Goal: Use online tool/utility: Utilize a website feature to perform a specific function

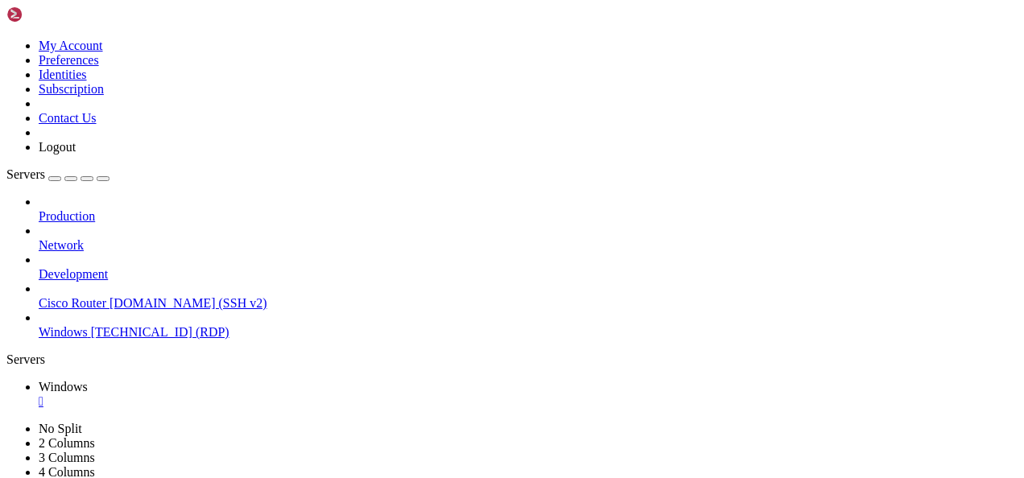
drag, startPoint x: 950, startPoint y: 577, endPoint x: 643, endPoint y: 568, distance: 306.9
drag, startPoint x: 117, startPoint y: 548, endPoint x: 978, endPoint y: 543, distance: 860.8
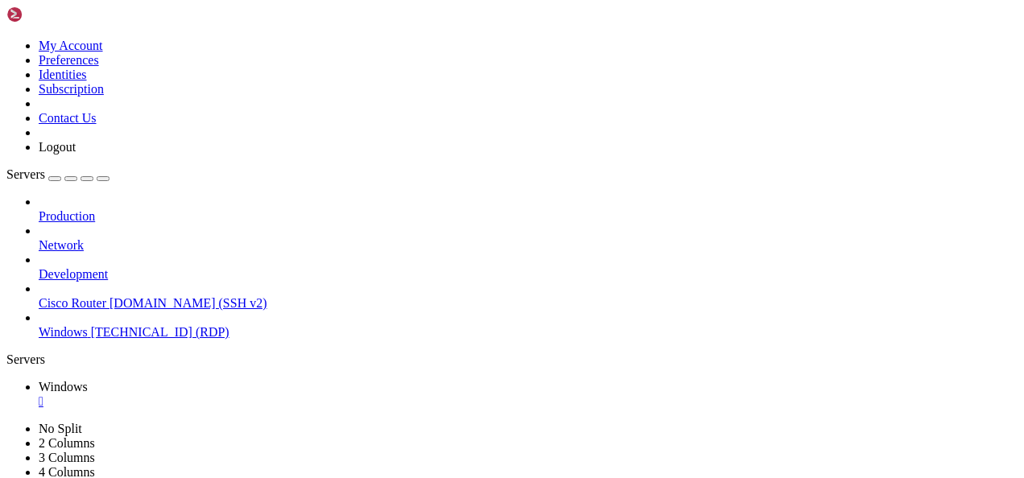
drag, startPoint x: 85, startPoint y: 551, endPoint x: 942, endPoint y: 572, distance: 857.0
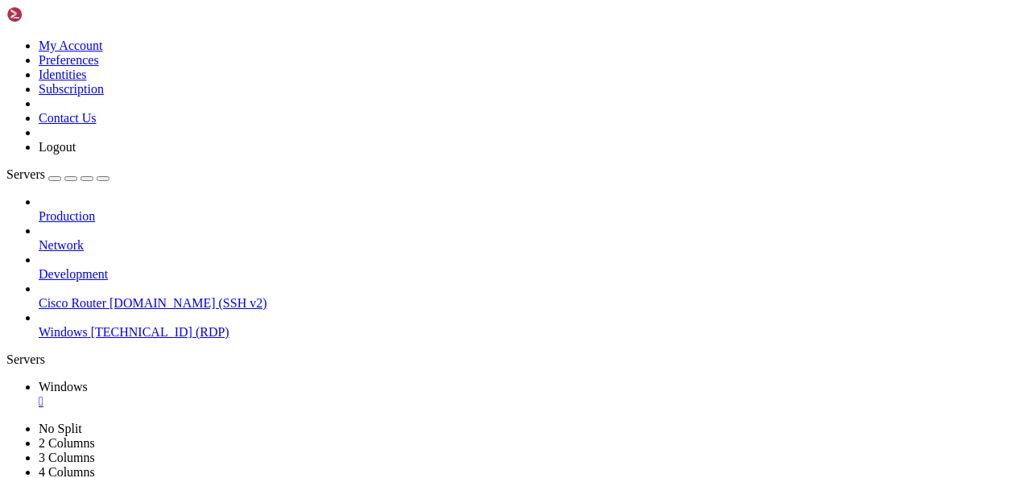
drag, startPoint x: 106, startPoint y: 544, endPoint x: 556, endPoint y: 549, distance: 450.1
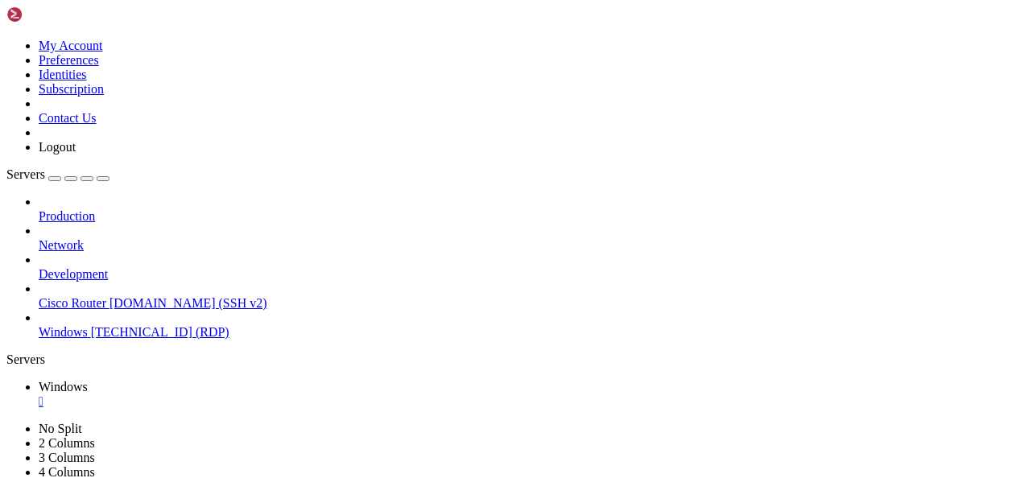
drag, startPoint x: 89, startPoint y: 540, endPoint x: 639, endPoint y: 560, distance: 550.3
